Goal: Task Accomplishment & Management: Complete application form

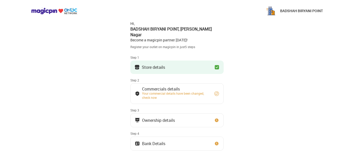
click at [187, 95] on button "Commercials details Your commercial details have been changed, check now" at bounding box center [176, 93] width 93 height 21
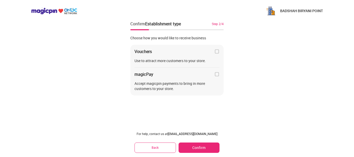
click at [160, 137] on div "For help, contact us at [EMAIL_ADDRESS][DOMAIN_NAME] Back Confirm" at bounding box center [176, 143] width 93 height 30
click at [212, 77] on div "magicPay" at bounding box center [176, 74] width 85 height 5
click at [216, 76] on img at bounding box center [216, 74] width 5 height 5
click at [154, 146] on button "Back" at bounding box center [154, 148] width 41 height 10
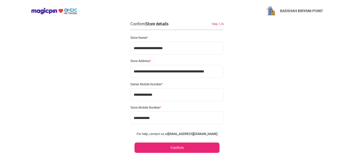
click at [173, 145] on button "Confirm" at bounding box center [176, 148] width 85 height 10
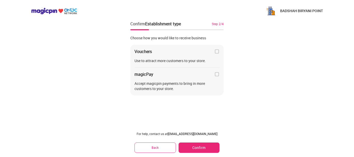
click at [219, 53] on img at bounding box center [216, 51] width 5 height 5
click at [219, 73] on img at bounding box center [216, 74] width 5 height 5
click at [201, 146] on button "Confirm" at bounding box center [198, 148] width 41 height 10
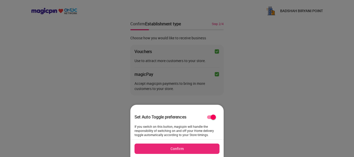
click at [176, 148] on button "Confirm" at bounding box center [176, 149] width 85 height 10
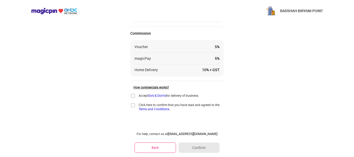
scroll to position [69, 0]
click at [137, 94] on div "Accept Do's & Don'ts for delivery of business." at bounding box center [164, 95] width 69 height 5
click at [134, 94] on img at bounding box center [132, 95] width 5 height 5
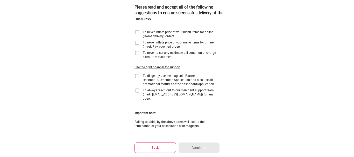
click at [138, 32] on img at bounding box center [136, 32] width 5 height 5
click at [136, 44] on img at bounding box center [136, 42] width 5 height 5
click at [136, 52] on img at bounding box center [136, 53] width 5 height 5
click at [137, 75] on img at bounding box center [136, 76] width 5 height 5
click at [139, 91] on img at bounding box center [136, 90] width 5 height 5
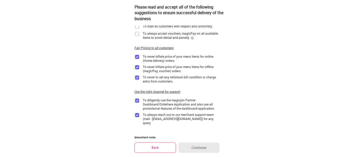
scroll to position [0, 0]
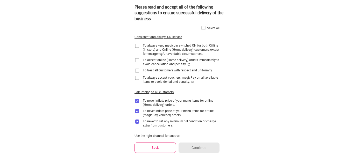
click at [201, 27] on img at bounding box center [203, 27] width 5 height 5
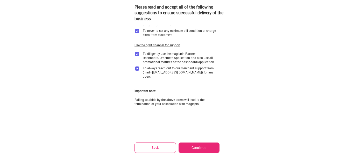
click at [203, 143] on button "Continue" at bounding box center [198, 148] width 41 height 10
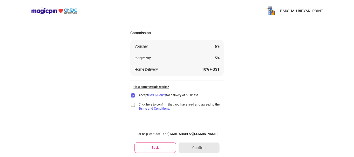
click at [134, 105] on img at bounding box center [132, 104] width 5 height 5
click at [199, 147] on button "Confirm" at bounding box center [198, 148] width 41 height 10
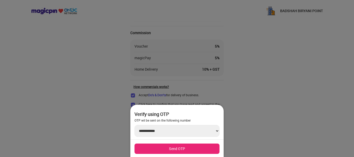
click at [199, 147] on button "Send OTP" at bounding box center [176, 149] width 85 height 10
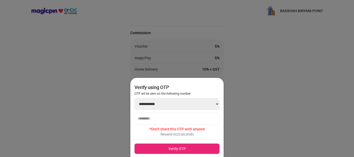
click at [176, 121] on div at bounding box center [176, 119] width 85 height 12
click at [170, 120] on input "number" at bounding box center [177, 119] width 78 height 4
